Goal: Task Accomplishment & Management: Complete application form

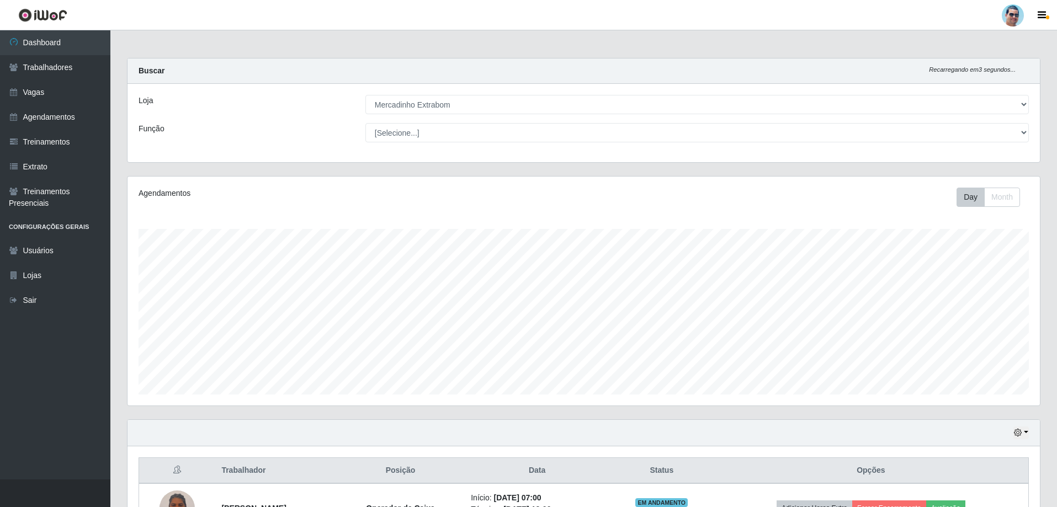
select select "175"
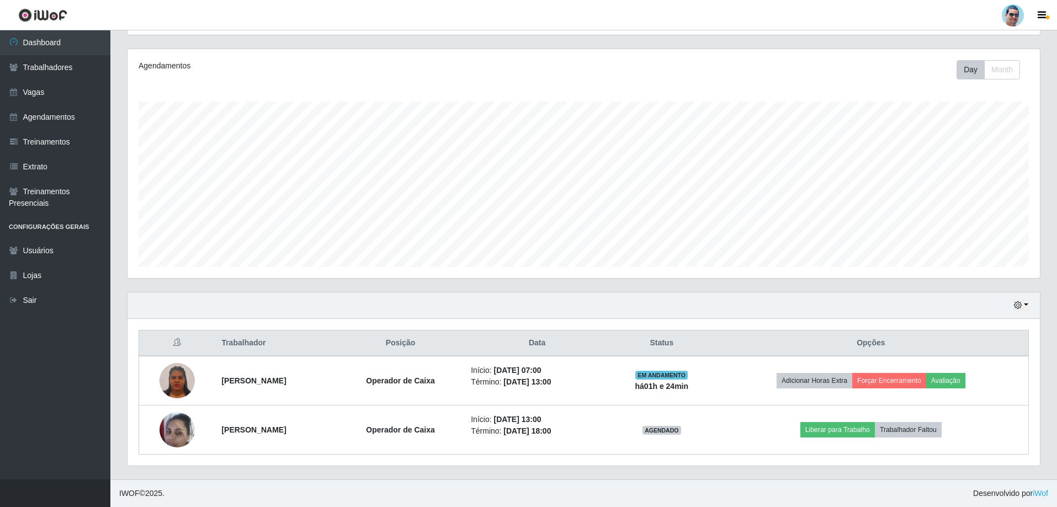
scroll to position [229, 912]
click at [85, 83] on link "Vagas" at bounding box center [55, 92] width 110 height 25
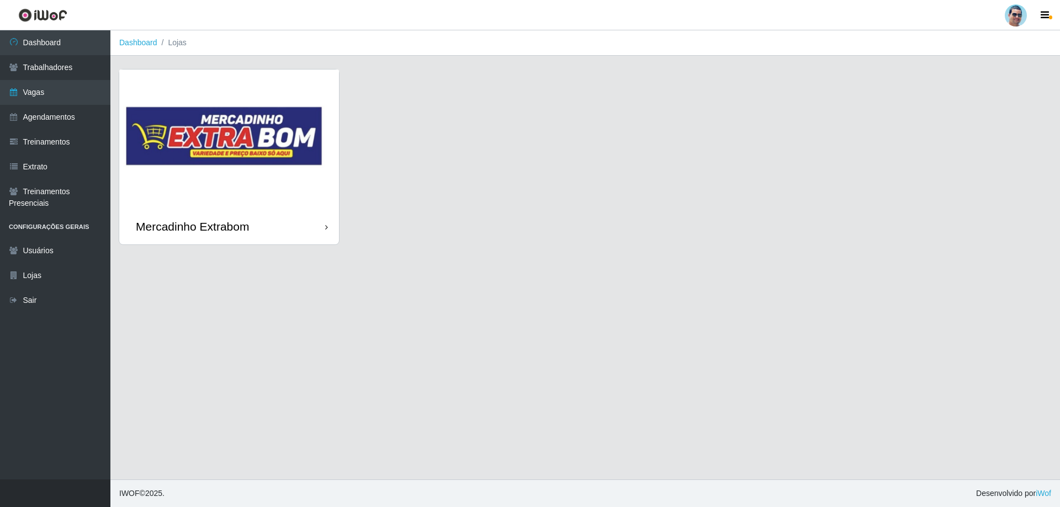
click at [279, 218] on div "Mercadinho Extrabom" at bounding box center [229, 227] width 220 height 36
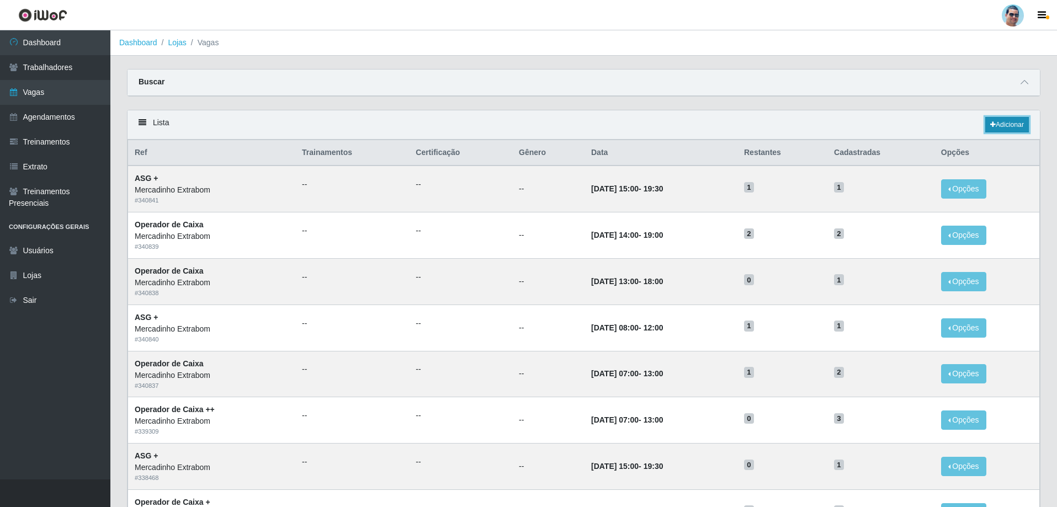
click at [1009, 122] on link "Adicionar" at bounding box center [1007, 124] width 44 height 15
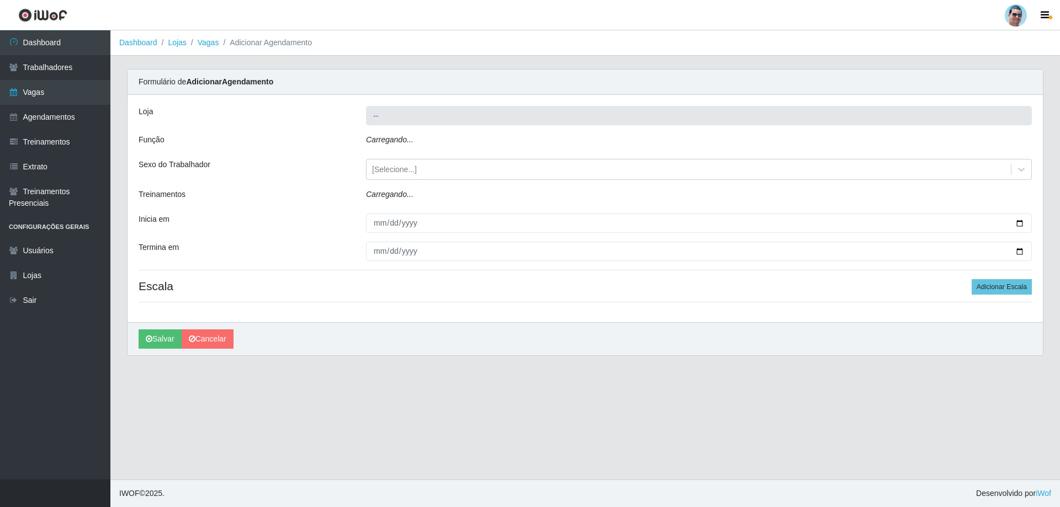
type input "Mercadinho Extrabom"
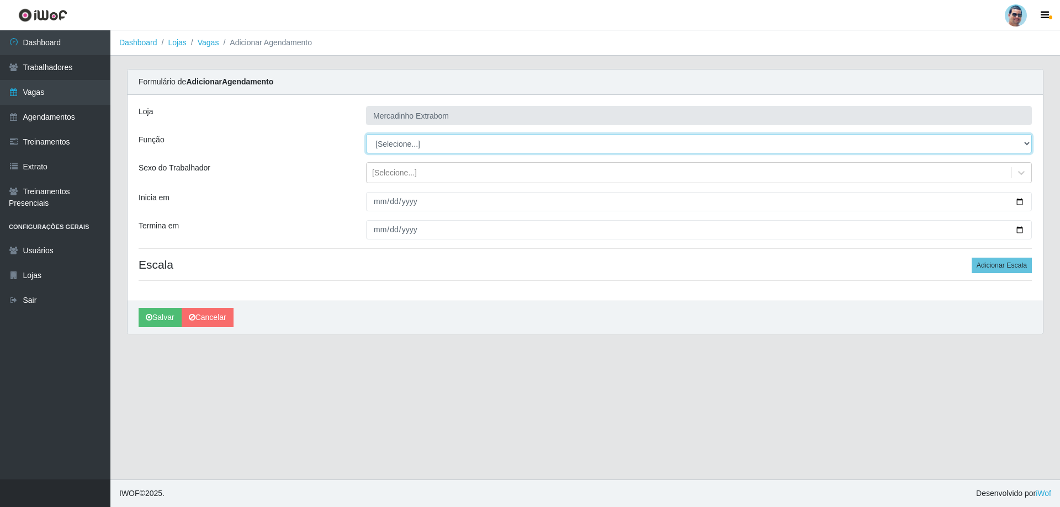
click at [386, 150] on select "[Selecione...] ASG ASG + ASG ++ Balconista Balconista + Balconista ++ Carregado…" at bounding box center [699, 143] width 666 height 19
click at [366, 134] on select "[Selecione...] ASG ASG + ASG ++ Balconista Balconista + Balconista ++ Carregado…" at bounding box center [699, 143] width 666 height 19
click at [405, 142] on select "[Selecione...] ASG ASG + ASG ++ Balconista Balconista + Balconista ++ Carregado…" at bounding box center [699, 143] width 666 height 19
select select "73"
click at [366, 134] on select "[Selecione...] ASG ASG + ASG ++ Balconista Balconista + Balconista ++ Carregado…" at bounding box center [699, 143] width 666 height 19
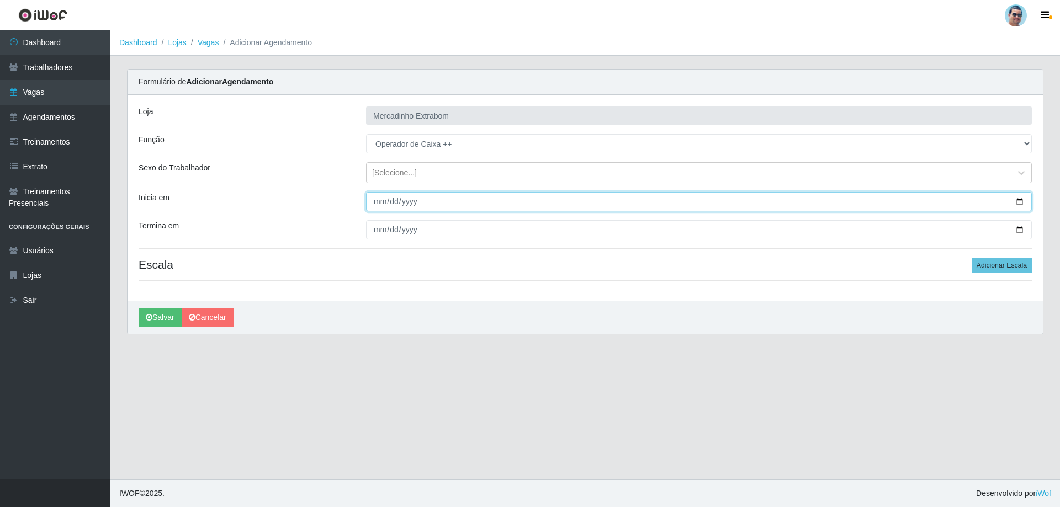
click at [377, 202] on input "Inicia em" at bounding box center [699, 201] width 666 height 19
type input "[DATE]"
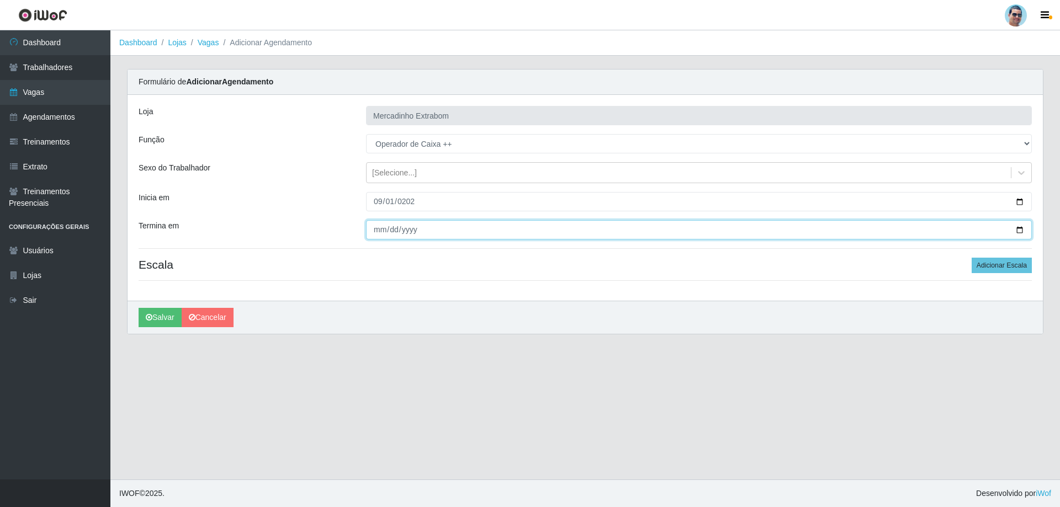
click at [380, 226] on input "Termina em" at bounding box center [699, 229] width 666 height 19
type input "[DATE]"
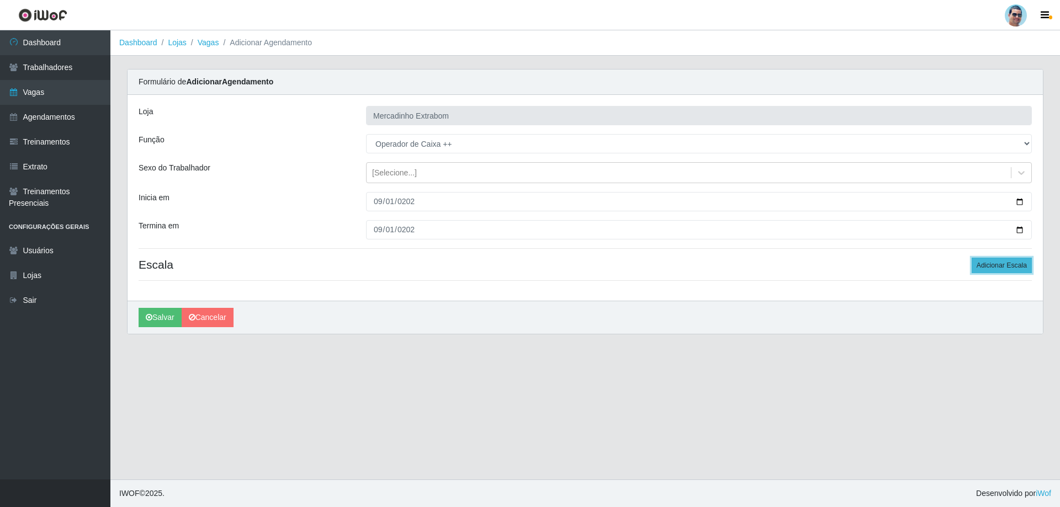
click at [1004, 258] on button "Adicionar Escala" at bounding box center [1001, 265] width 60 height 15
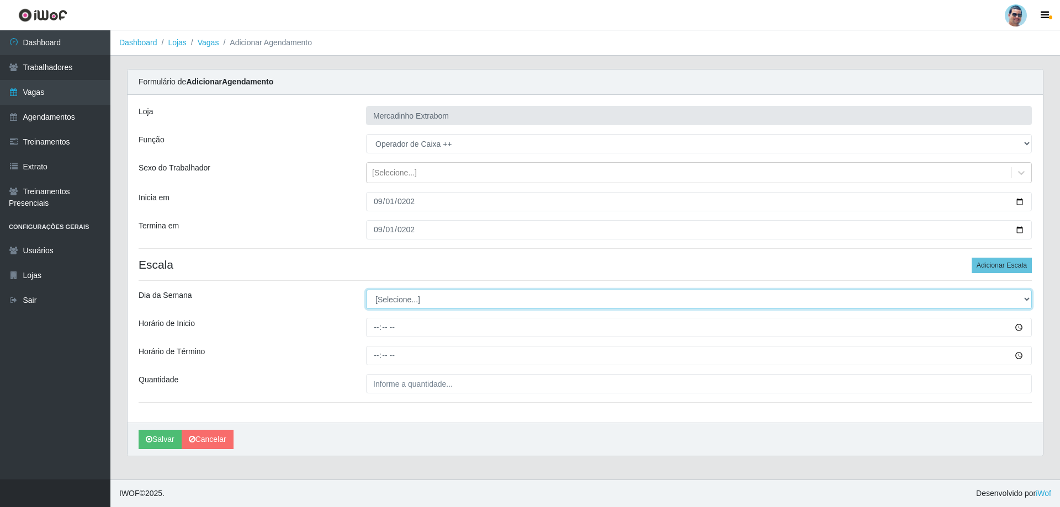
click at [409, 299] on select "[Selecione...] Segunda Terça Quarta Quinta Sexta Sábado Domingo" at bounding box center [699, 299] width 666 height 19
select select "1"
click at [366, 290] on select "[Selecione...] Segunda Terça Quarta Quinta Sexta Sábado Domingo" at bounding box center [699, 299] width 666 height 19
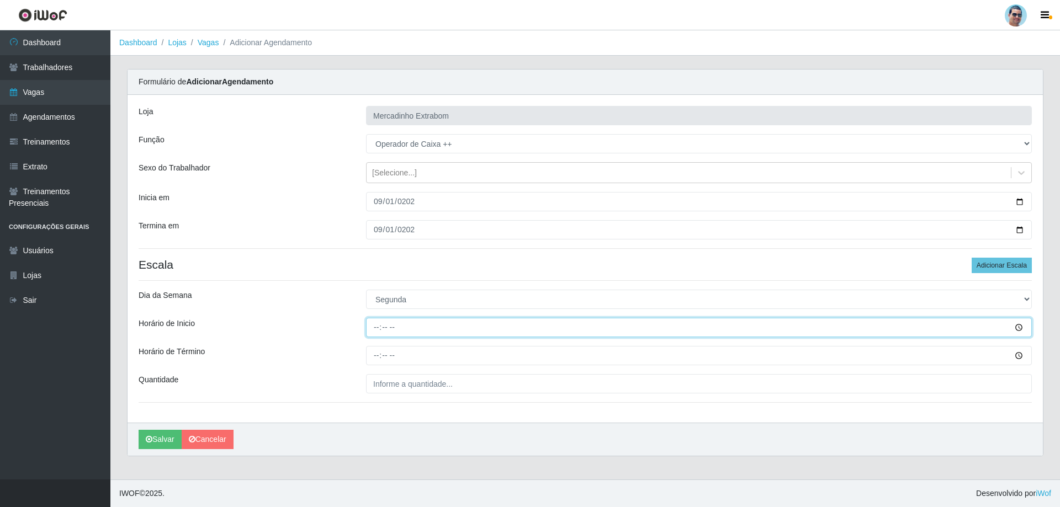
click at [375, 333] on input "Horário de Inicio" at bounding box center [699, 327] width 666 height 19
type input "14:00"
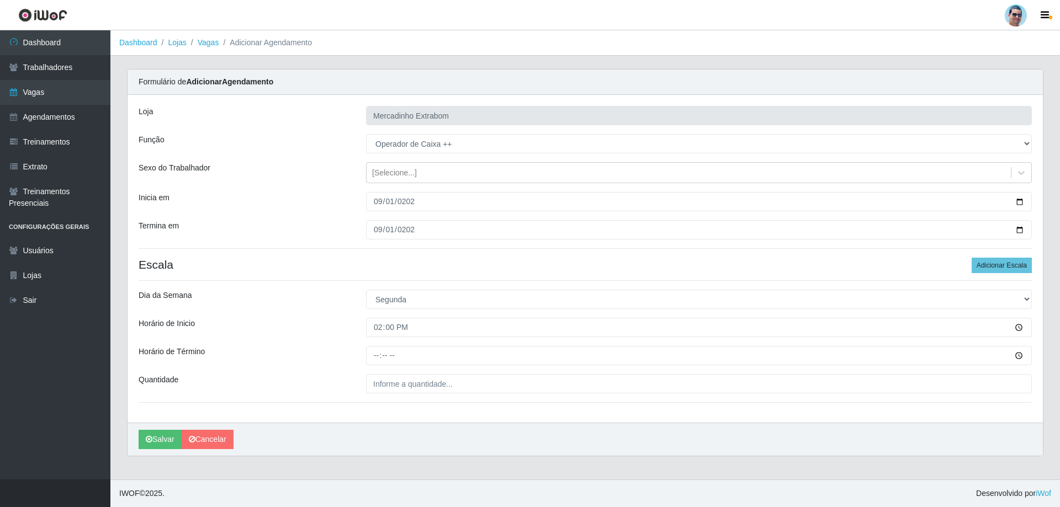
click at [381, 347] on div "[PERSON_NAME] Extrabom Função [Selecione...] ASG ASG + ASG ++ Balconista Balcon…" at bounding box center [584, 259] width 915 height 328
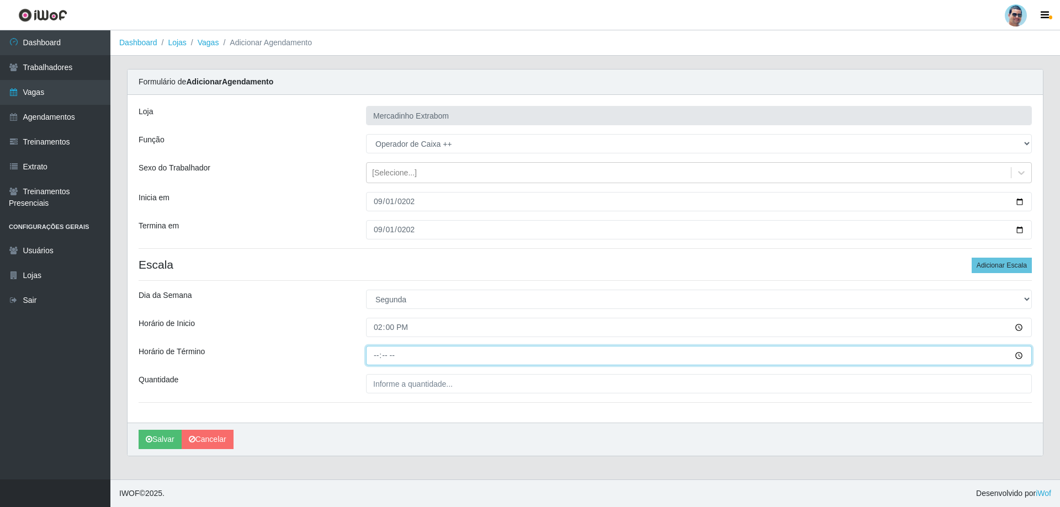
click at [374, 360] on input "Horário de Término" at bounding box center [699, 355] width 666 height 19
type input "19:00"
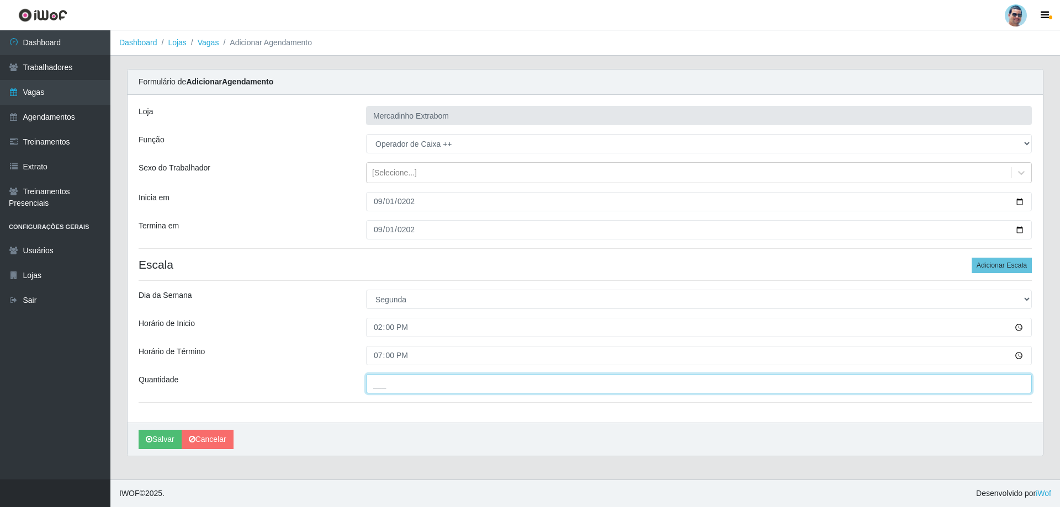
click at [394, 389] on input "___" at bounding box center [699, 383] width 666 height 19
type input "02_"
click at [353, 413] on div "[PERSON_NAME] Extrabom Função [Selecione...] ASG ASG + ASG ++ Balconista Balcon…" at bounding box center [584, 259] width 915 height 328
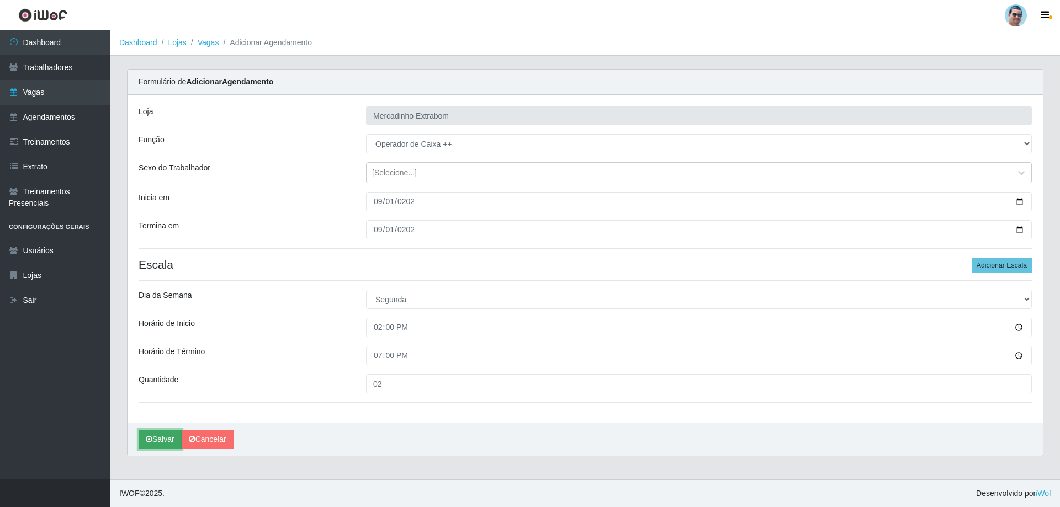
click at [158, 434] on button "Salvar" at bounding box center [160, 439] width 43 height 19
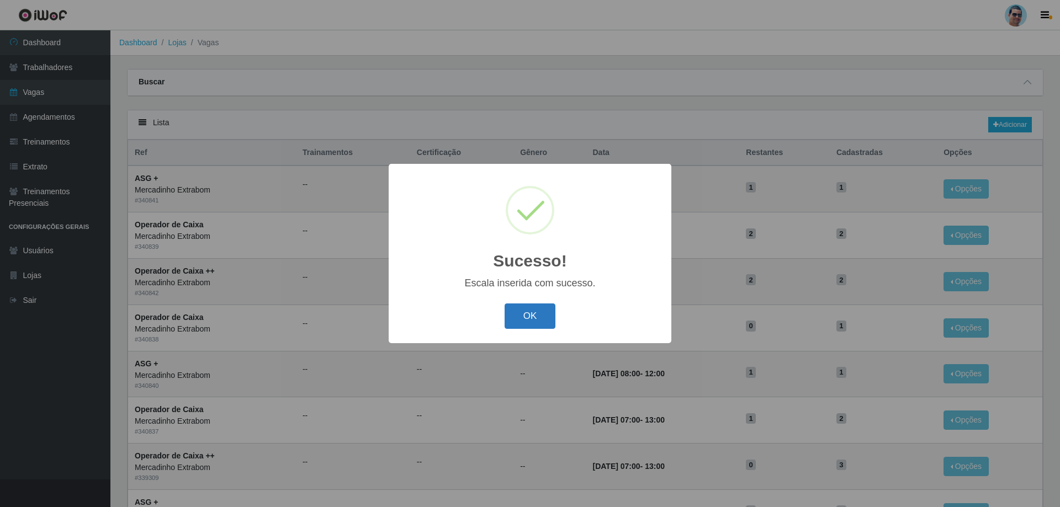
click at [524, 329] on button "OK" at bounding box center [529, 317] width 51 height 26
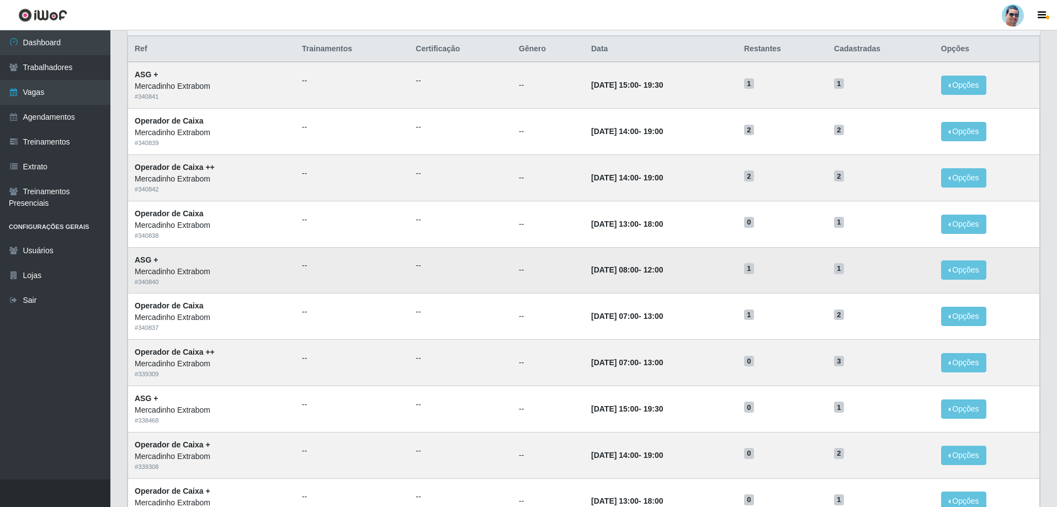
scroll to position [110, 0]
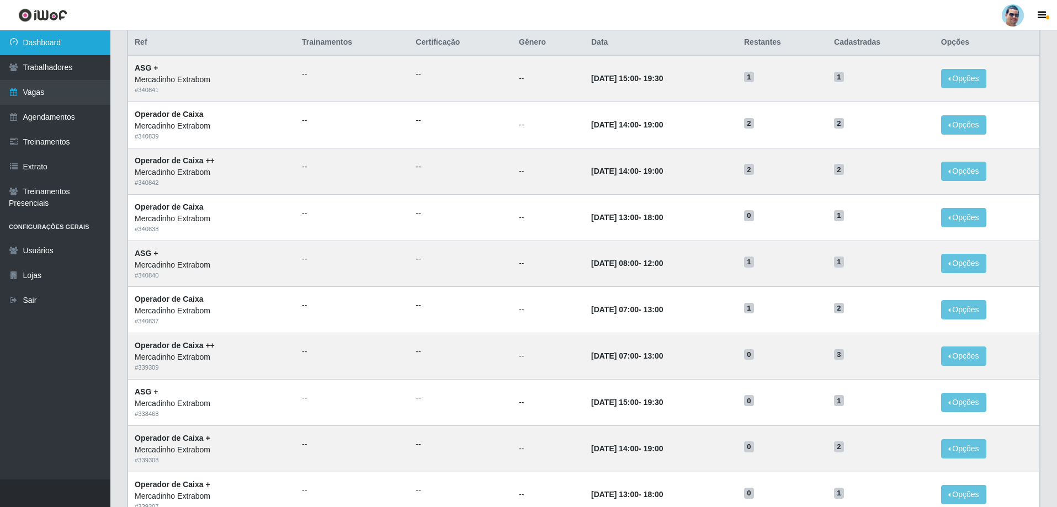
click at [98, 41] on link "Dashboard" at bounding box center [55, 42] width 110 height 25
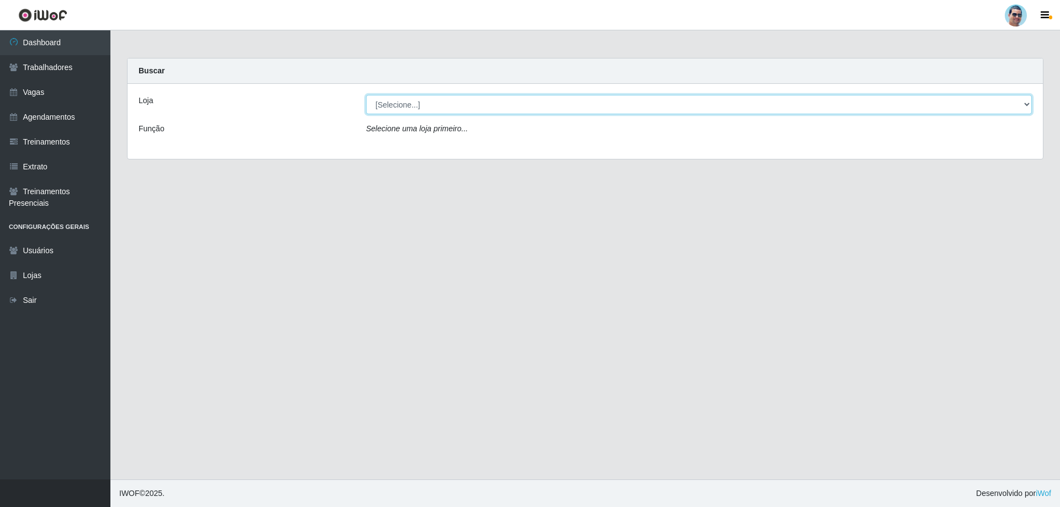
click at [431, 97] on select "[Selecione...] Mercadinho Extrabom" at bounding box center [699, 104] width 666 height 19
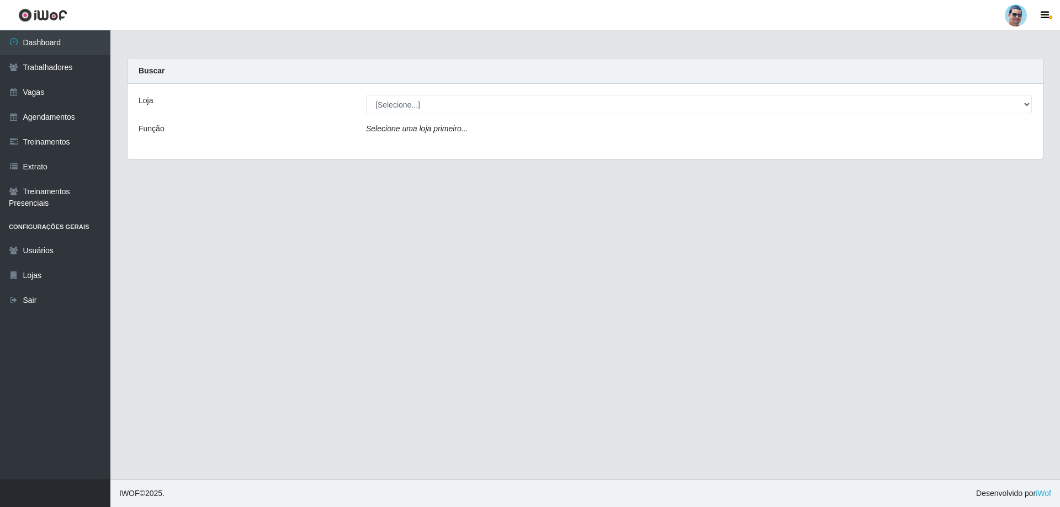
click at [391, 153] on div "Loja [Selecione...] Mercadinho Extrabom Função Selecione uma loja primeiro..." at bounding box center [584, 121] width 915 height 75
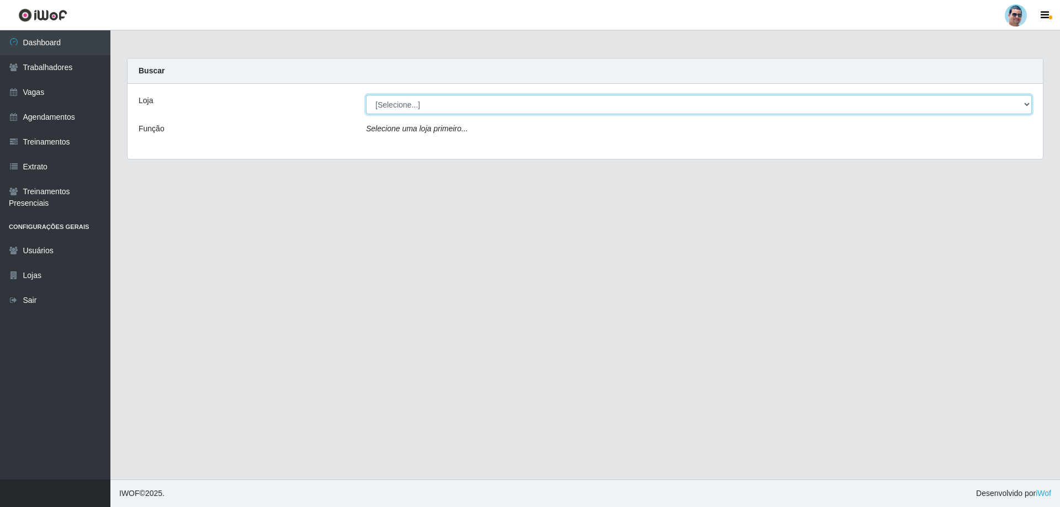
drag, startPoint x: 407, startPoint y: 108, endPoint x: 400, endPoint y: 114, distance: 8.6
click at [407, 108] on select "[Selecione...] Mercadinho Extrabom" at bounding box center [699, 104] width 666 height 19
select select "175"
click at [366, 95] on select "[Selecione...] Mercadinho Extrabom" at bounding box center [699, 104] width 666 height 19
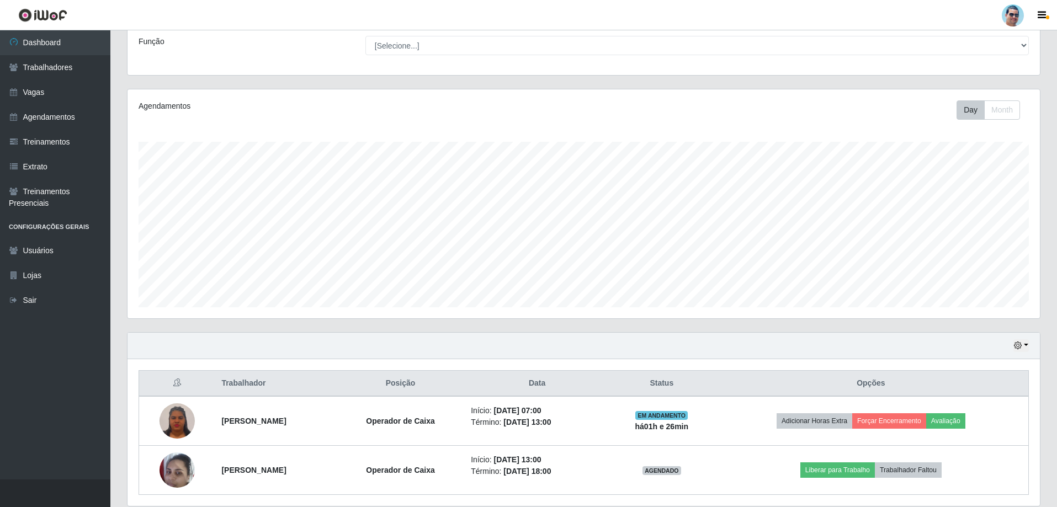
scroll to position [127, 0]
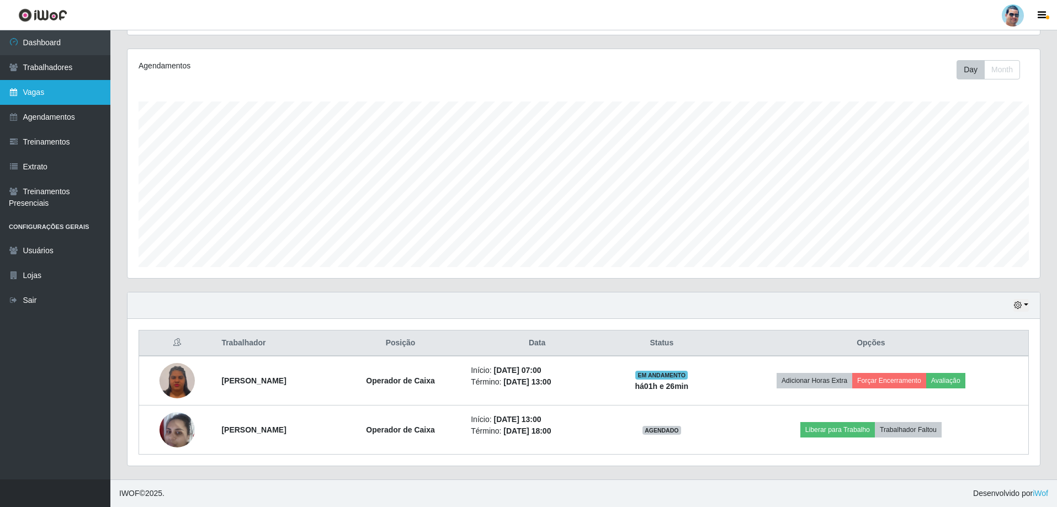
click at [68, 95] on link "Vagas" at bounding box center [55, 92] width 110 height 25
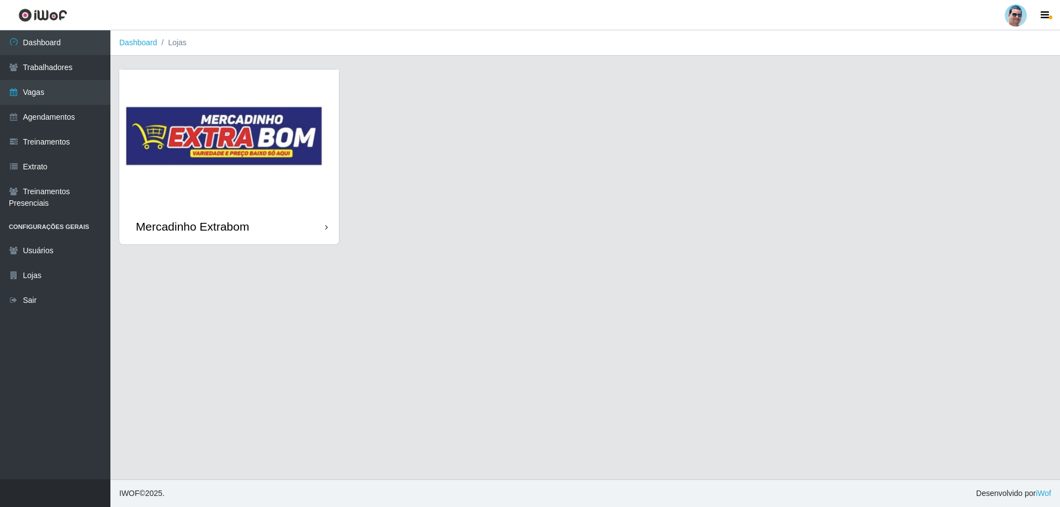
click at [321, 210] on div "Mercadinho Extrabom" at bounding box center [229, 227] width 220 height 36
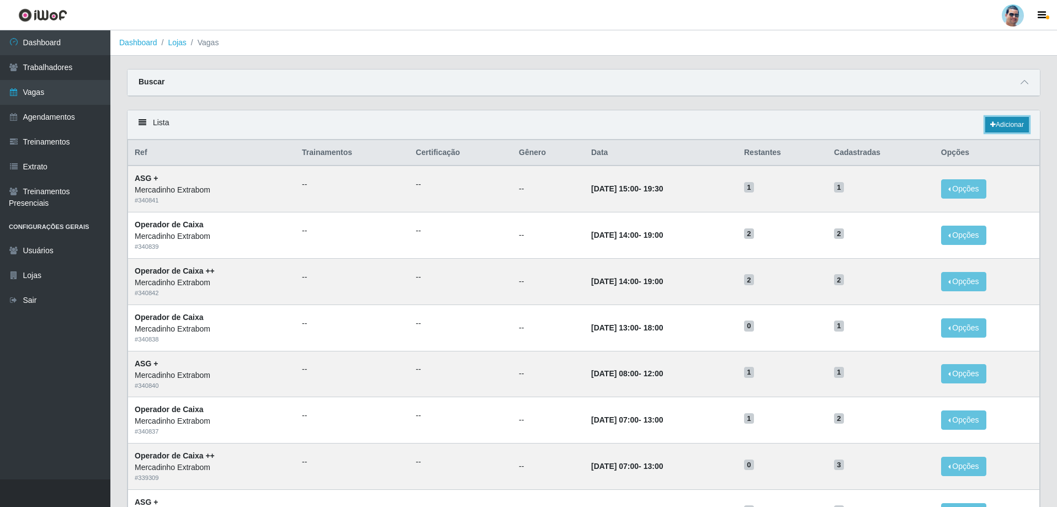
click at [1014, 126] on link "Adicionar" at bounding box center [1007, 124] width 44 height 15
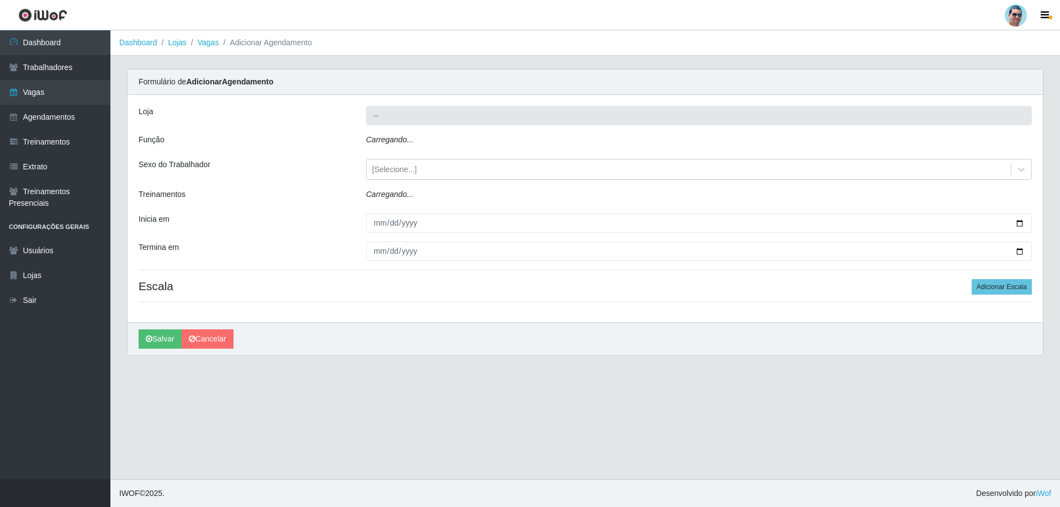
type input "Mercadinho Extrabom"
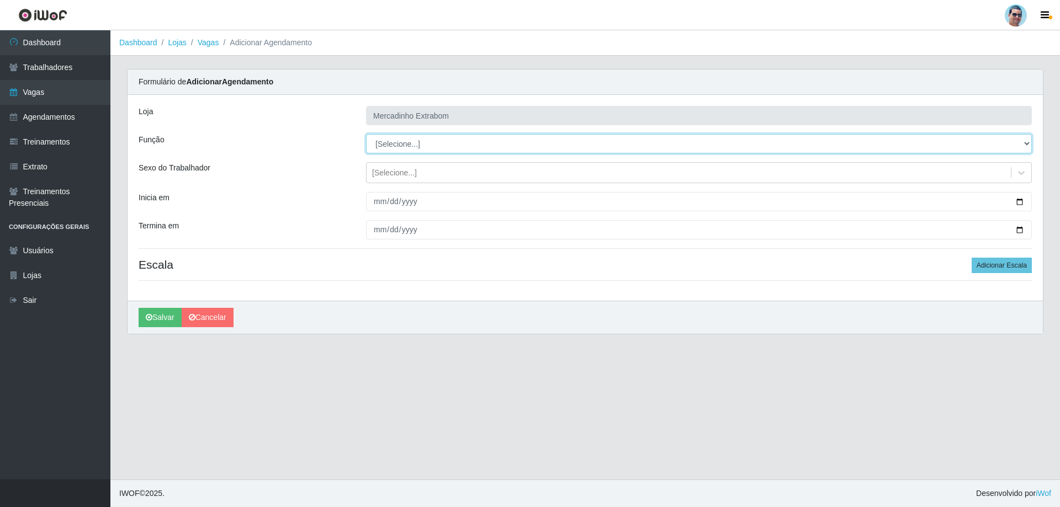
click at [409, 145] on select "[Selecione...] ASG ASG + ASG ++ Balconista Balconista + Balconista ++ Carregado…" at bounding box center [699, 143] width 666 height 19
click at [295, 224] on div "Termina em" at bounding box center [243, 229] width 227 height 19
click at [405, 150] on select "[Selecione...] ASG ASG + ASG ++ Balconista Balconista + Balconista ++ Carregado…" at bounding box center [699, 143] width 666 height 19
click at [76, 25] on link at bounding box center [43, 15] width 86 height 30
click at [79, 34] on link "Dashboard" at bounding box center [55, 42] width 110 height 25
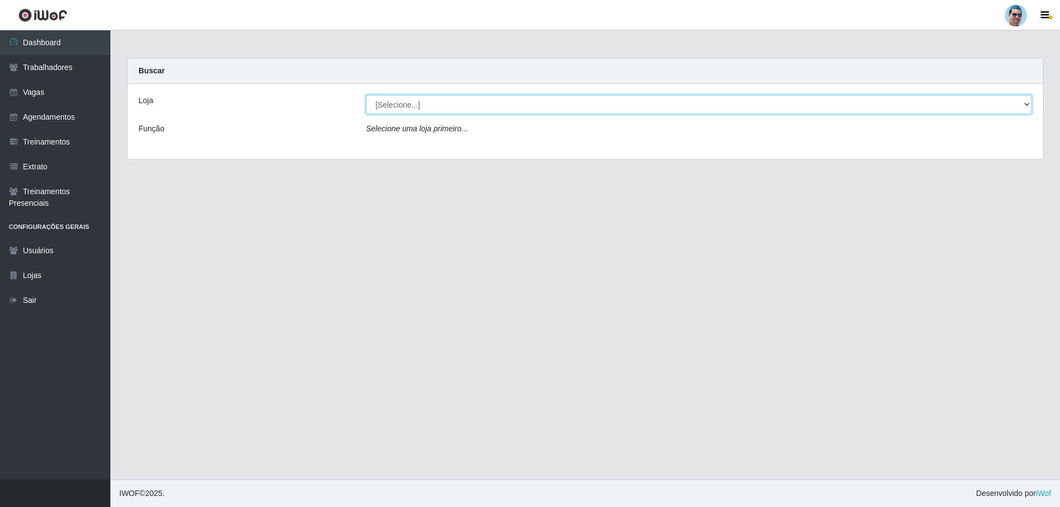
click at [425, 107] on select "[Selecione...] Mercadinho Extrabom" at bounding box center [699, 104] width 666 height 19
select select "175"
click at [366, 95] on select "[Selecione...] Mercadinho Extrabom" at bounding box center [699, 104] width 666 height 19
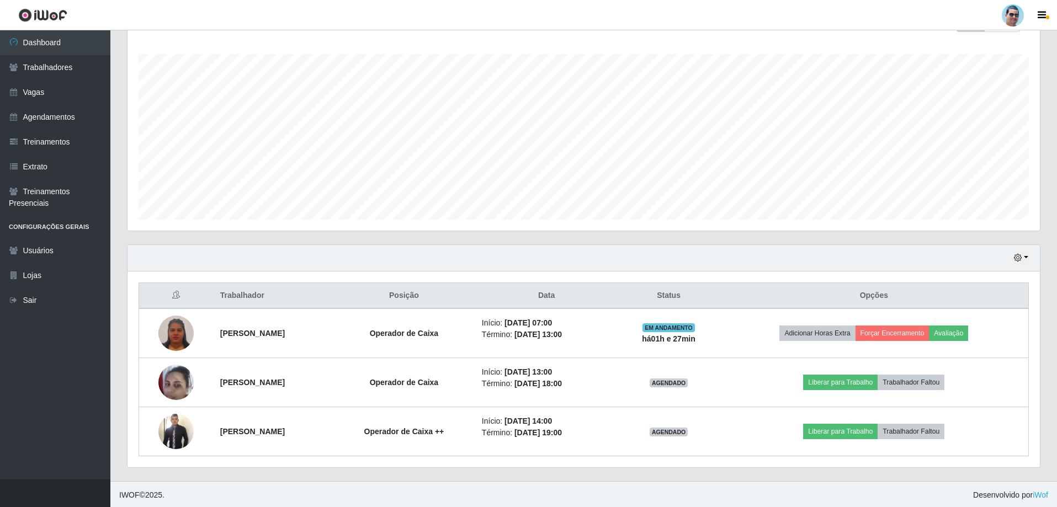
scroll to position [177, 0]
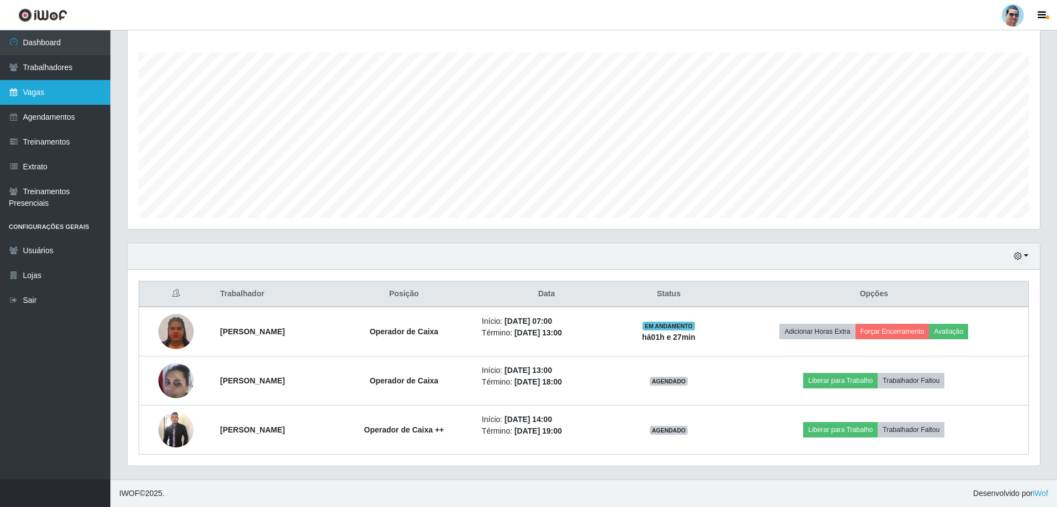
click at [45, 92] on link "Vagas" at bounding box center [55, 92] width 110 height 25
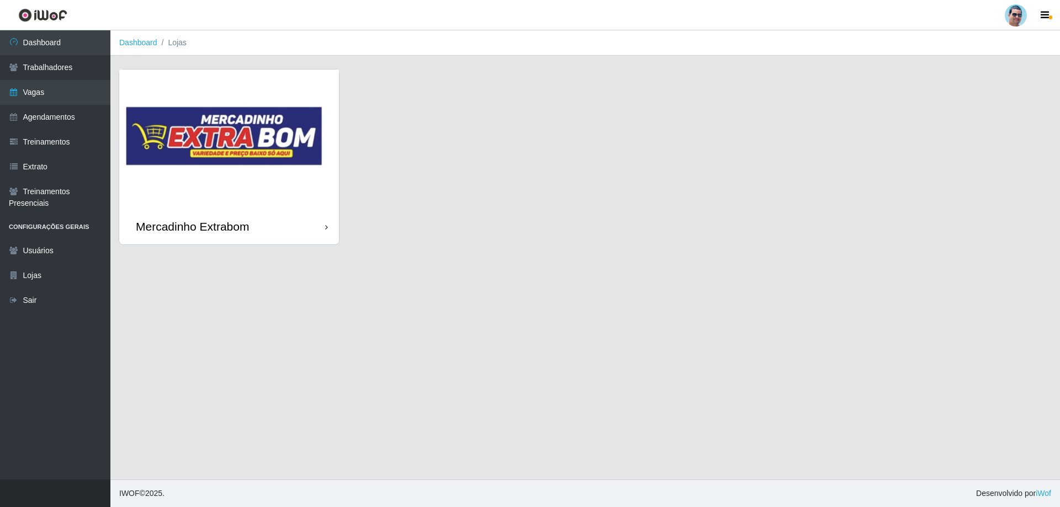
click at [238, 155] on img at bounding box center [229, 139] width 220 height 139
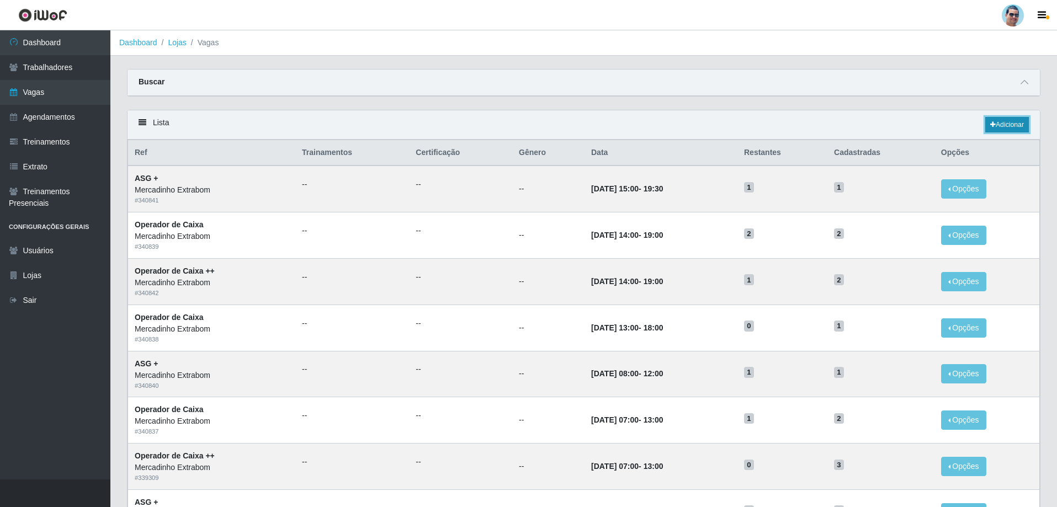
click at [990, 120] on link "Adicionar" at bounding box center [1007, 124] width 44 height 15
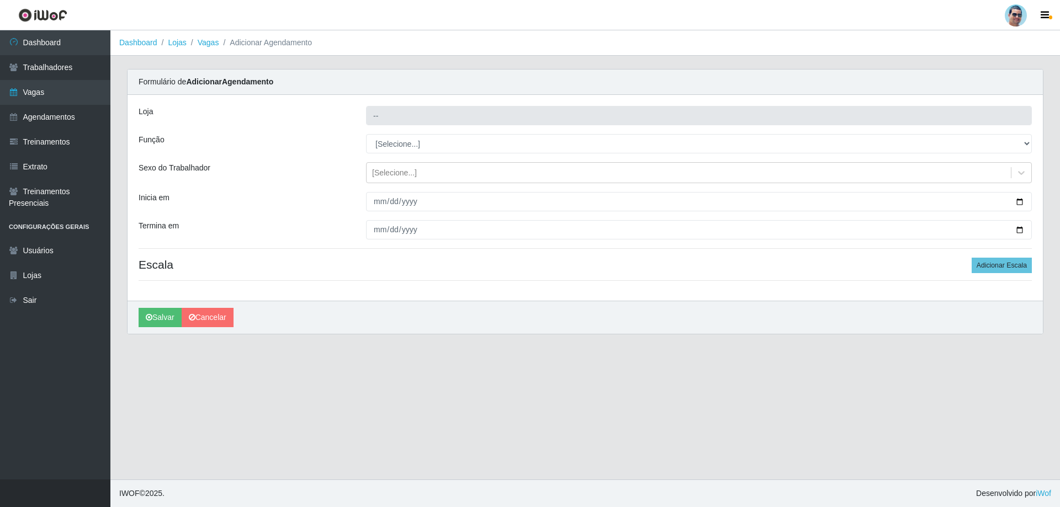
type input "Mercadinho Extrabom"
click at [402, 145] on select "[Selecione...] ASG ASG + ASG ++ Balconista Balconista + Balconista ++ Carregado…" at bounding box center [699, 143] width 666 height 19
select select "80"
click at [366, 134] on select "[Selecione...] ASG ASG + ASG ++ Balconista Balconista + Balconista ++ Carregado…" at bounding box center [699, 143] width 666 height 19
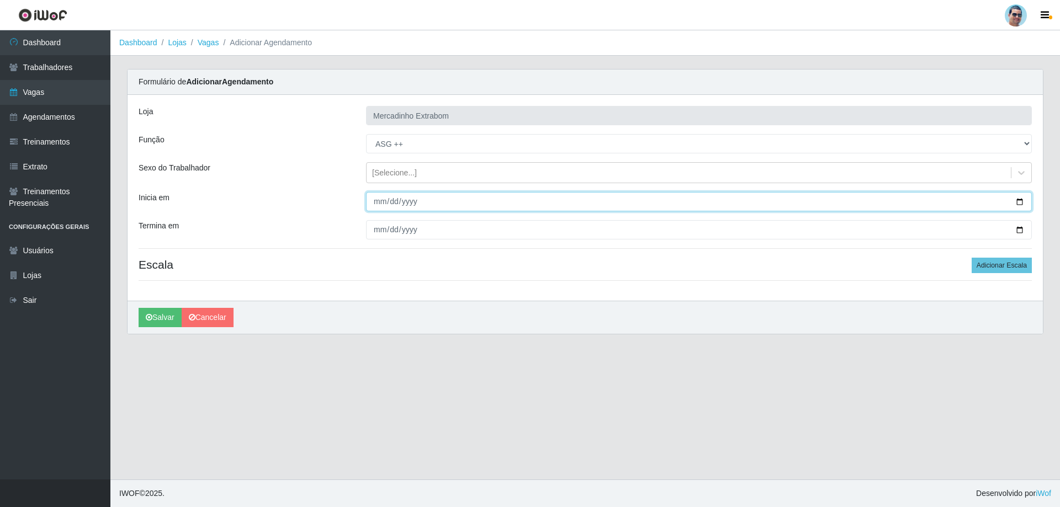
click at [373, 195] on input "Inicia em" at bounding box center [699, 201] width 666 height 19
type input "[PHONE_NUMBER]"
type input "[DATE]"
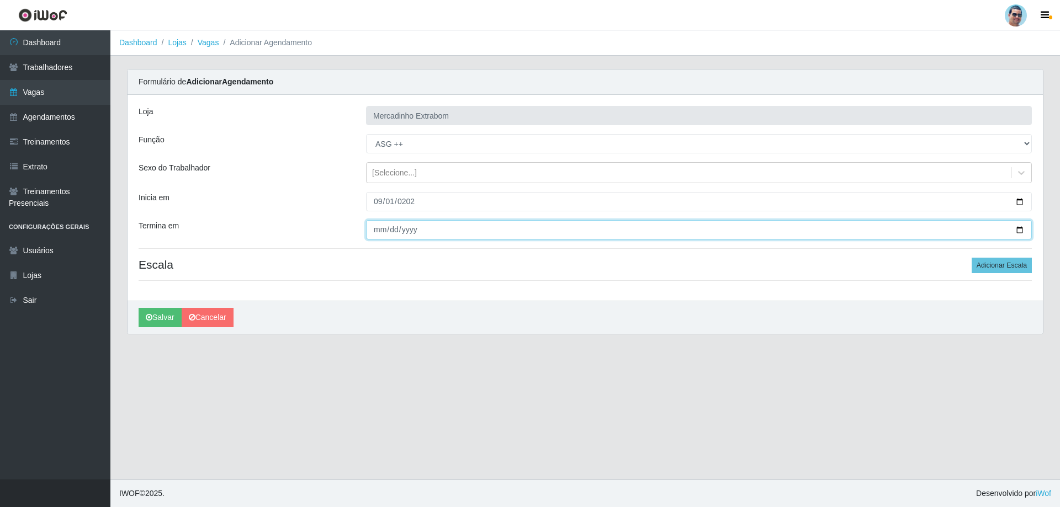
click at [373, 235] on input "Termina em" at bounding box center [699, 229] width 666 height 19
type input "[DATE]"
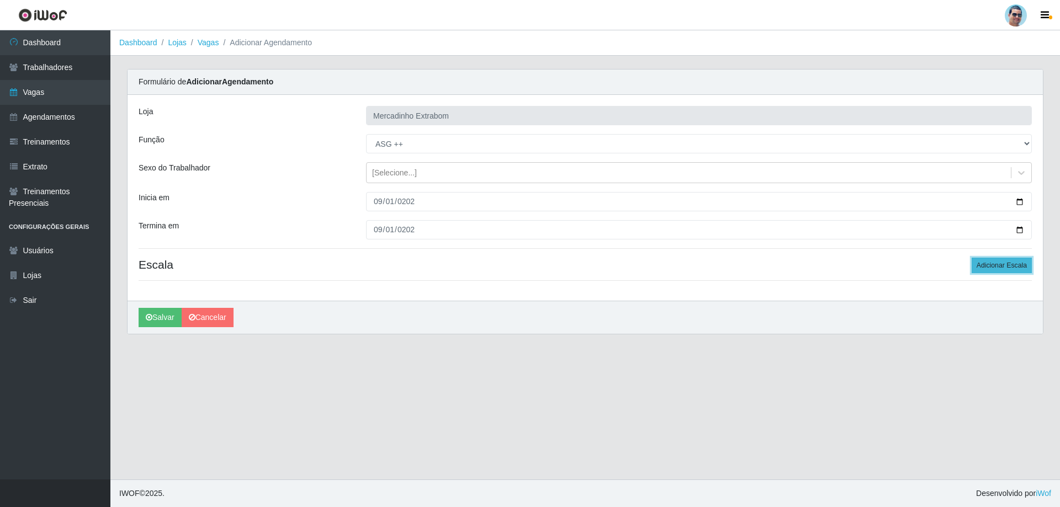
click at [1001, 271] on button "Adicionar Escala" at bounding box center [1001, 265] width 60 height 15
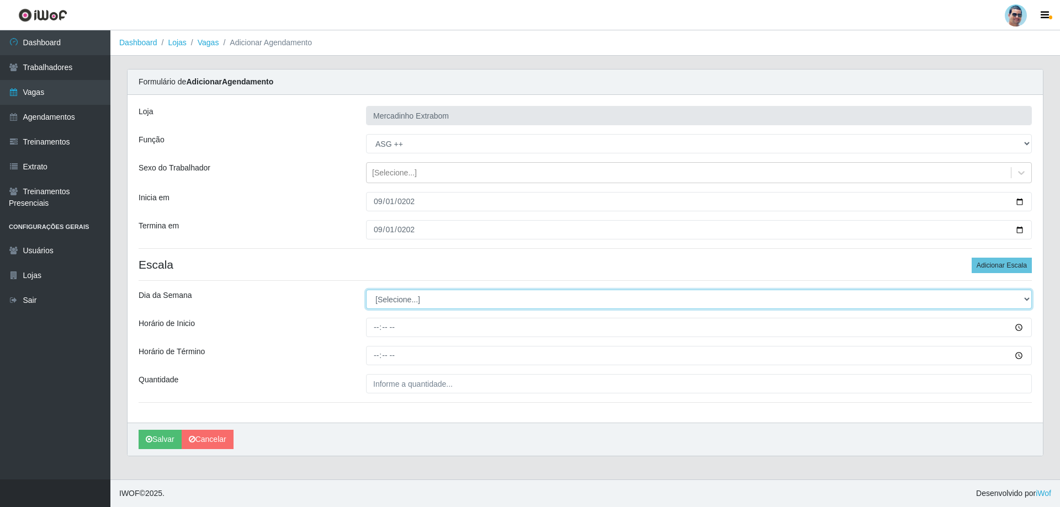
click at [415, 304] on select "[Selecione...] Segunda Terça Quarta Quinta Sexta Sábado Domingo" at bounding box center [699, 299] width 666 height 19
select select "1"
click at [366, 290] on select "[Selecione...] Segunda Terça Quarta Quinta Sexta Sábado Domingo" at bounding box center [699, 299] width 666 height 19
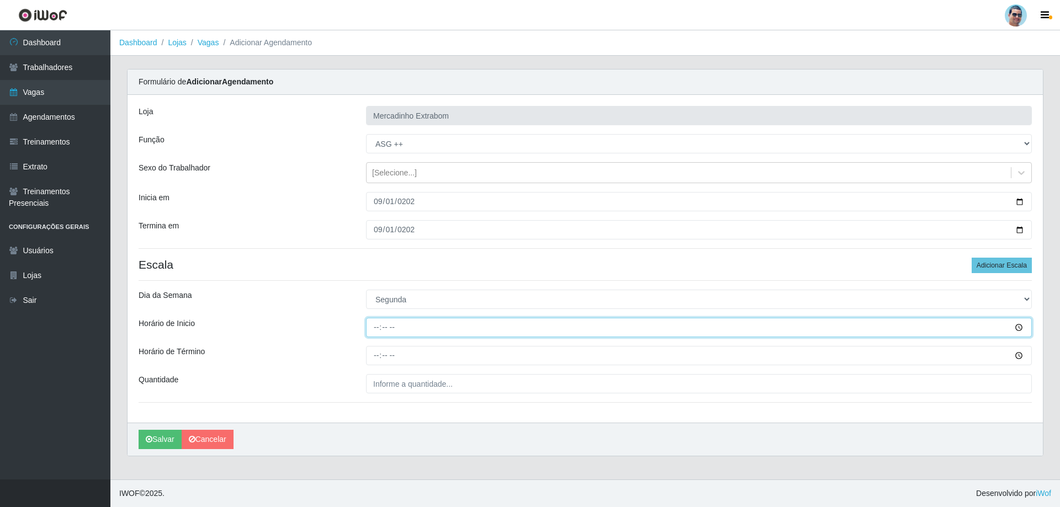
click at [371, 323] on input "Horário de Inicio" at bounding box center [699, 327] width 666 height 19
type input "15:00"
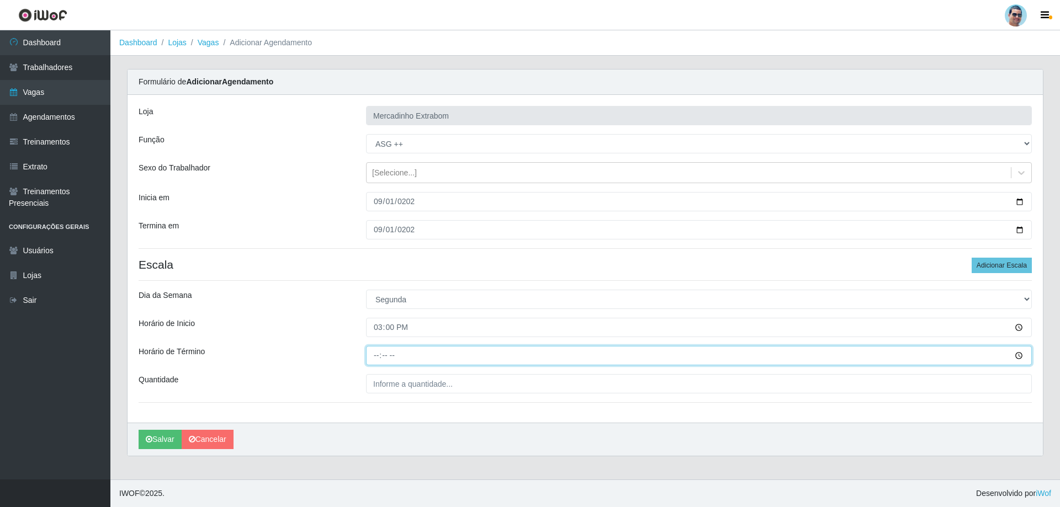
click at [381, 361] on input "Horário de Término" at bounding box center [699, 355] width 666 height 19
type input "19:30"
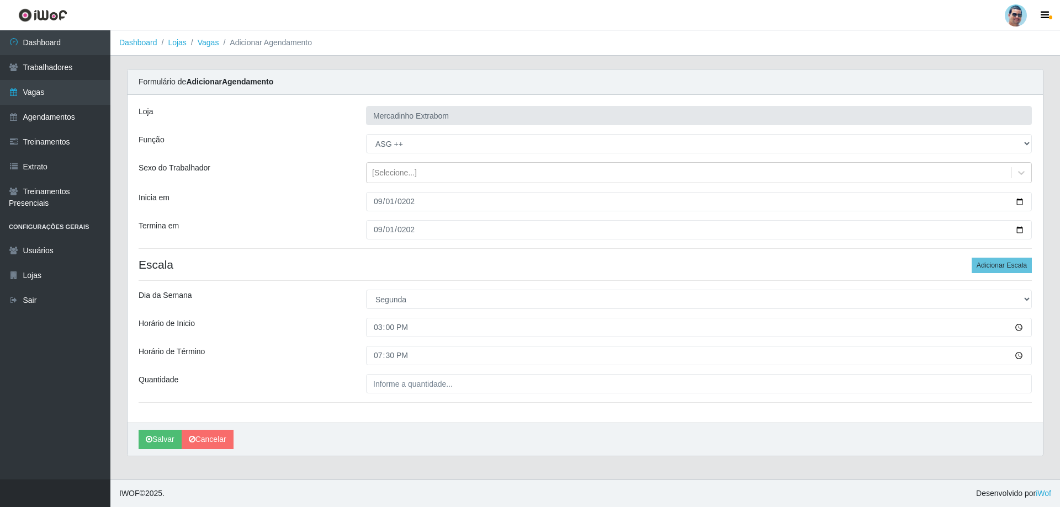
click at [403, 370] on div "[PERSON_NAME] Extrabom Função [Selecione...] ASG ASG + ASG ++ Balconista Balcon…" at bounding box center [584, 259] width 915 height 328
click at [402, 389] on input "___" at bounding box center [699, 383] width 666 height 19
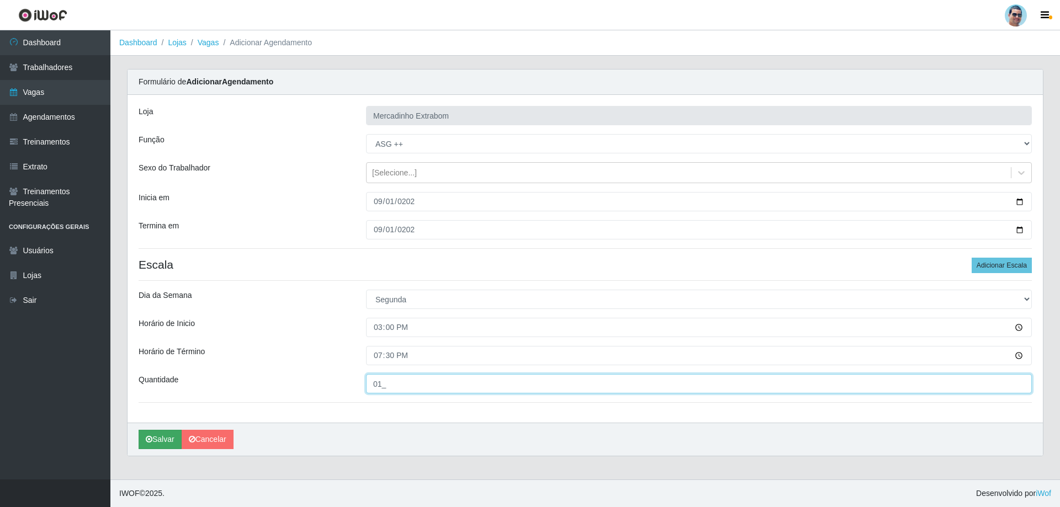
type input "01_"
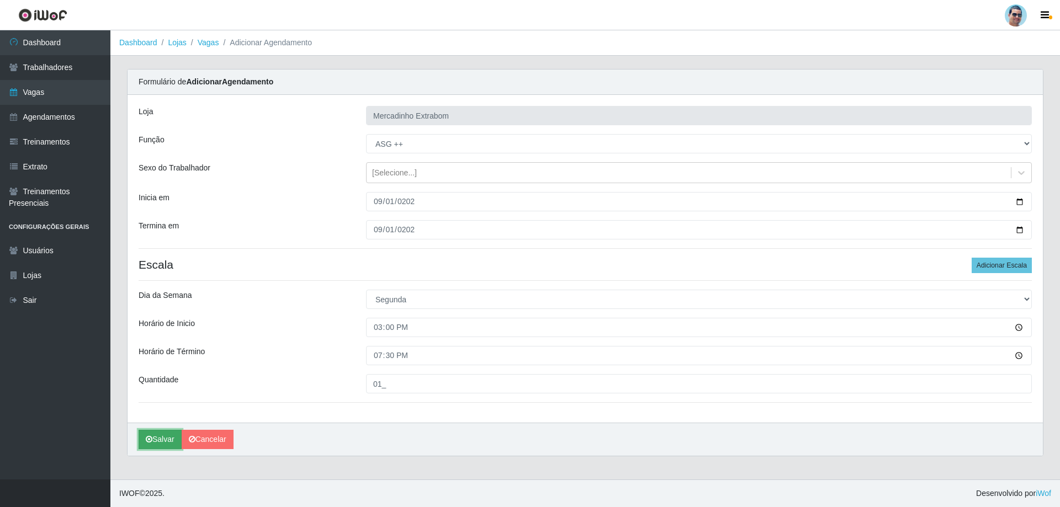
click at [151, 442] on icon "submit" at bounding box center [149, 439] width 7 height 8
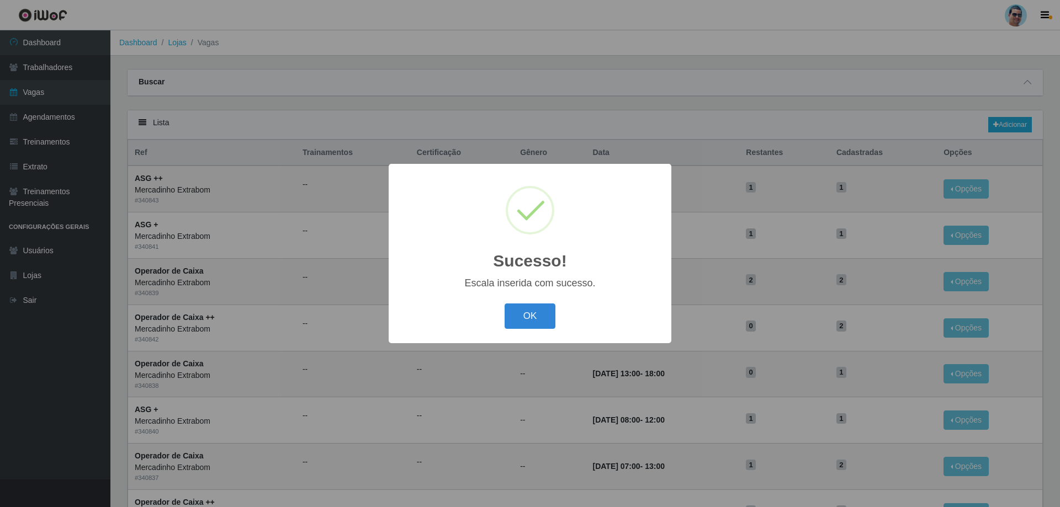
click at [504, 304] on button "OK" at bounding box center [529, 317] width 51 height 26
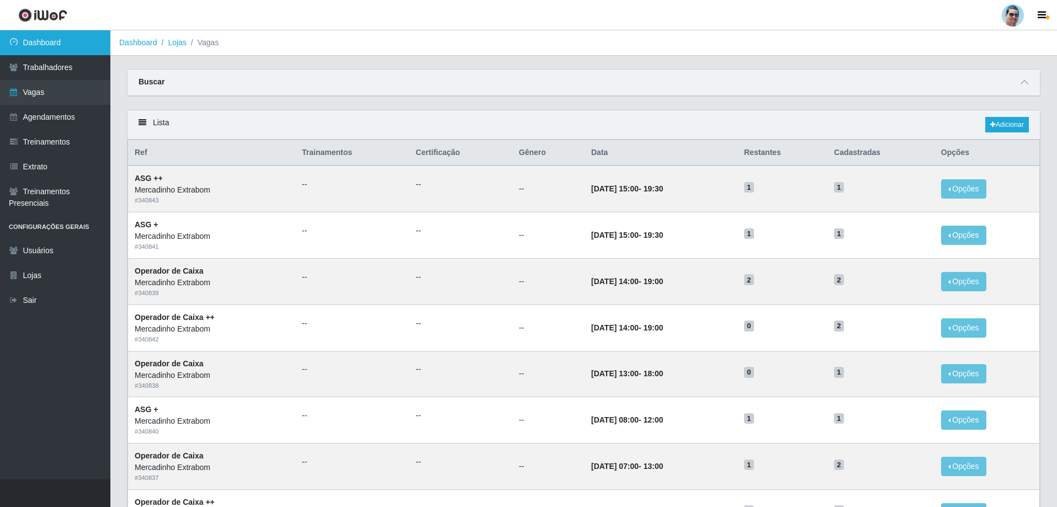
click at [41, 45] on link "Dashboard" at bounding box center [55, 42] width 110 height 25
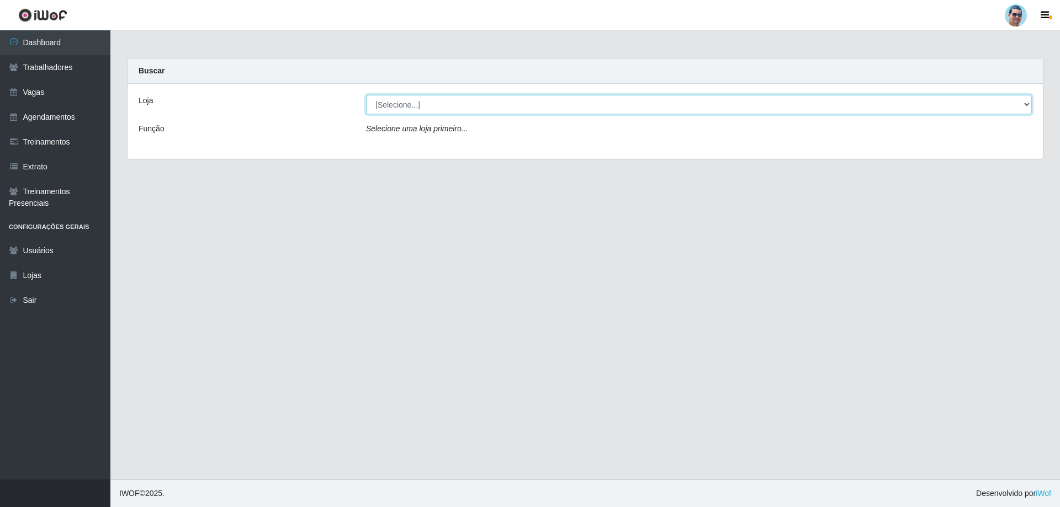
click at [497, 104] on select "[Selecione...] Mercadinho Extrabom" at bounding box center [699, 104] width 666 height 19
select select "175"
click at [366, 95] on select "[Selecione...] Mercadinho Extrabom" at bounding box center [699, 104] width 666 height 19
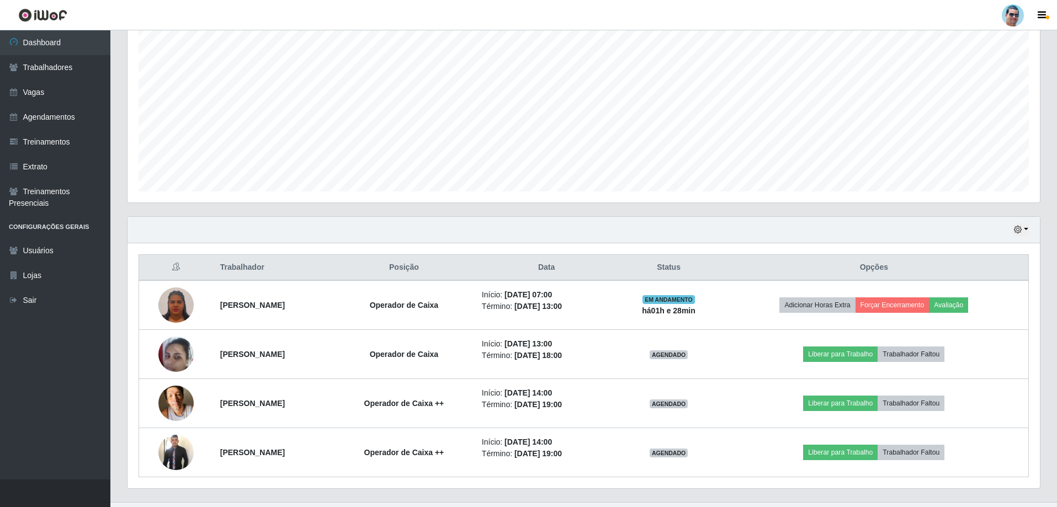
scroll to position [221, 0]
